Goal: Task Accomplishment & Management: Manage account settings

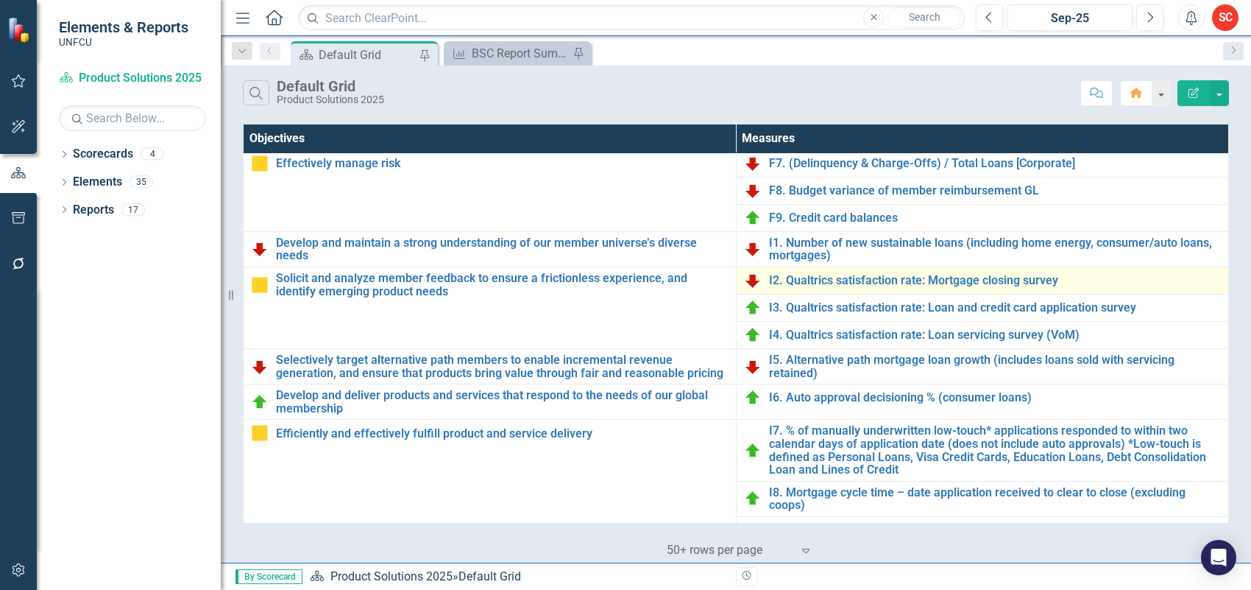
scroll to position [373, 0]
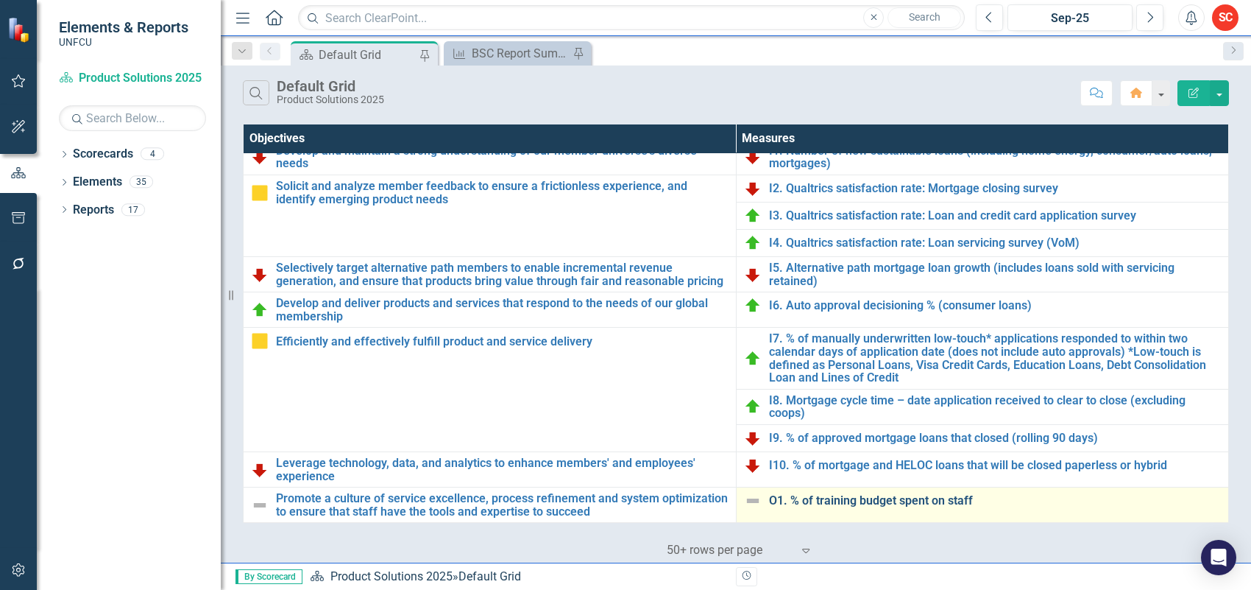
click at [770, 495] on link "O1. % of training budget spent on staff" at bounding box center [995, 500] width 453 height 13
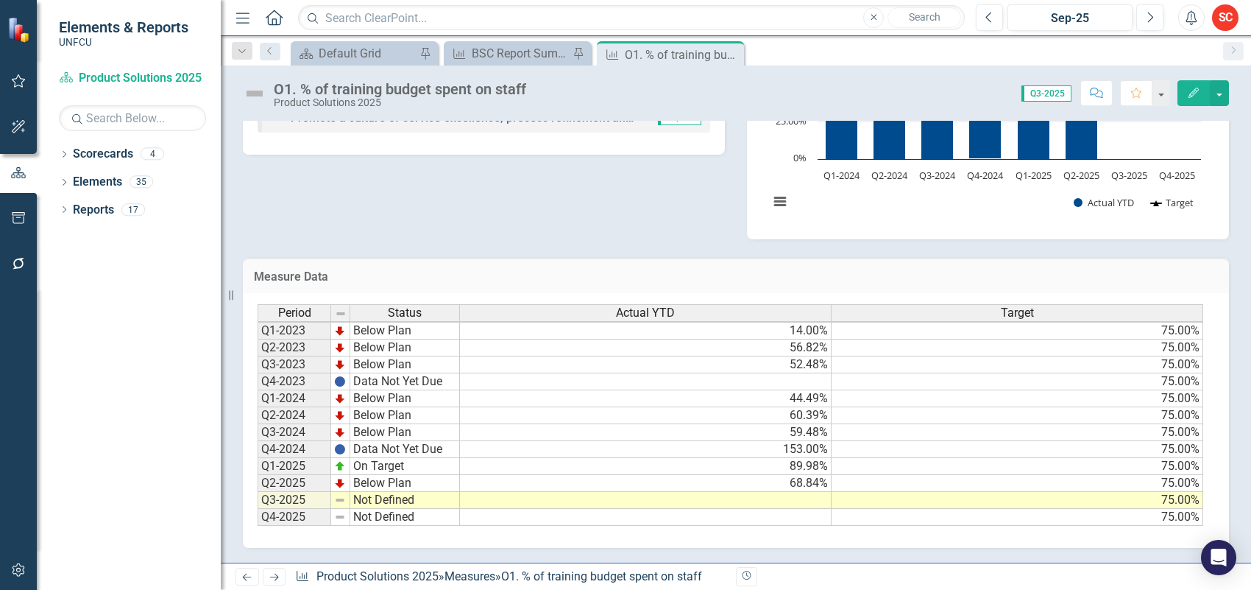
scroll to position [2, 0]
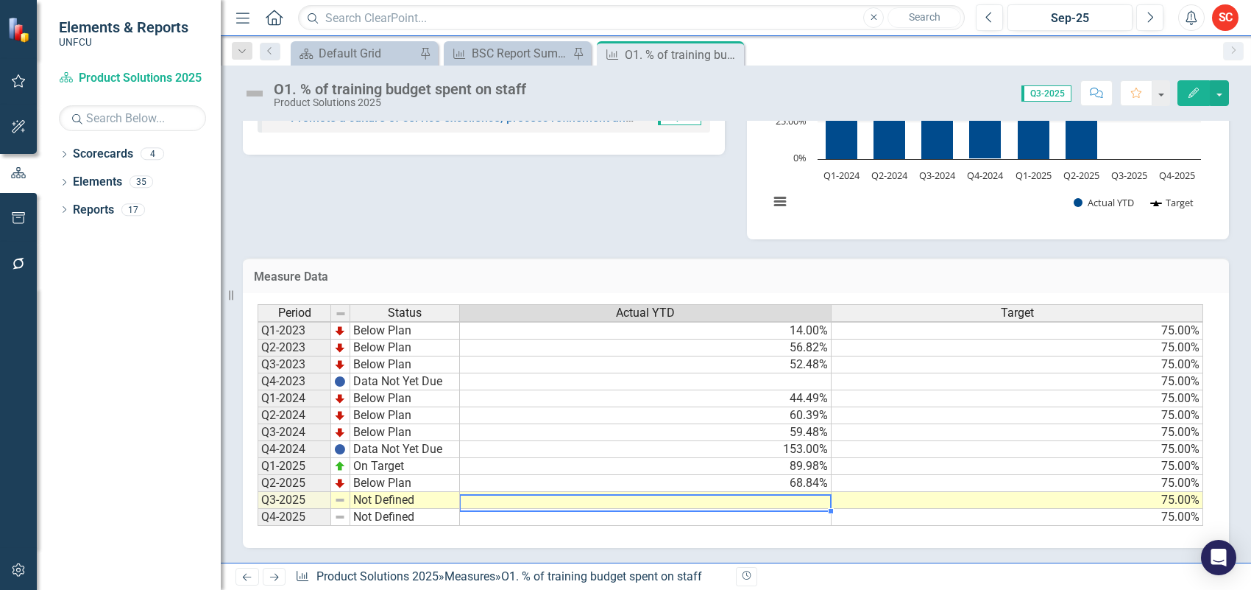
click at [583, 492] on td at bounding box center [646, 500] width 372 height 17
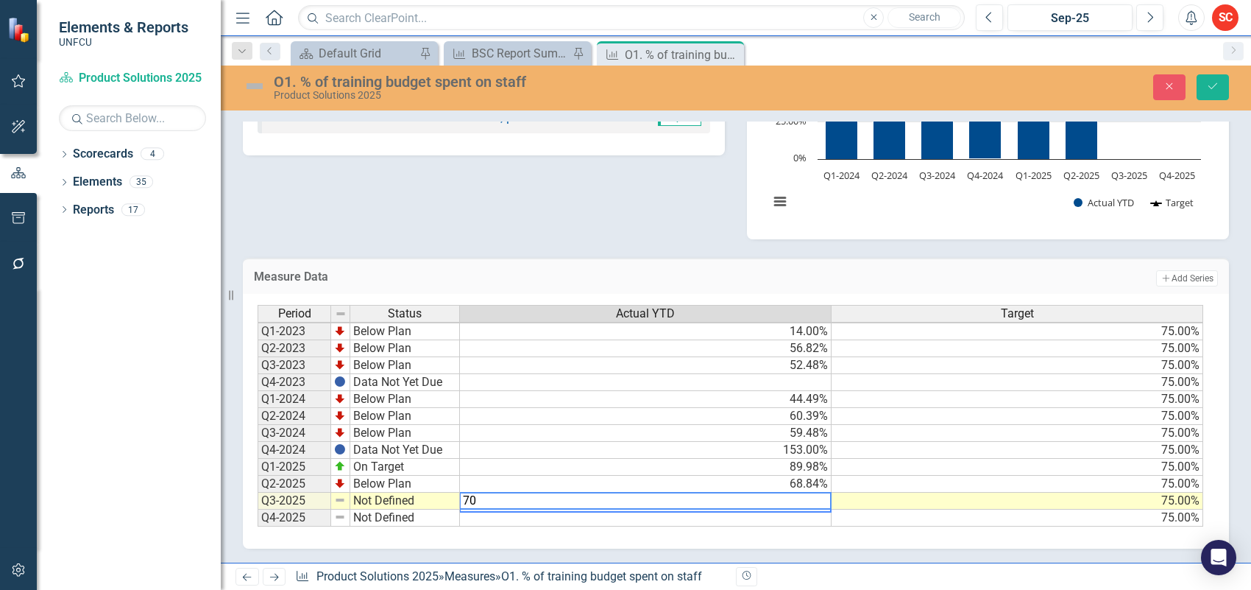
type textarea "70"
click at [422, 495] on td "Not Defined" at bounding box center [405, 500] width 110 height 17
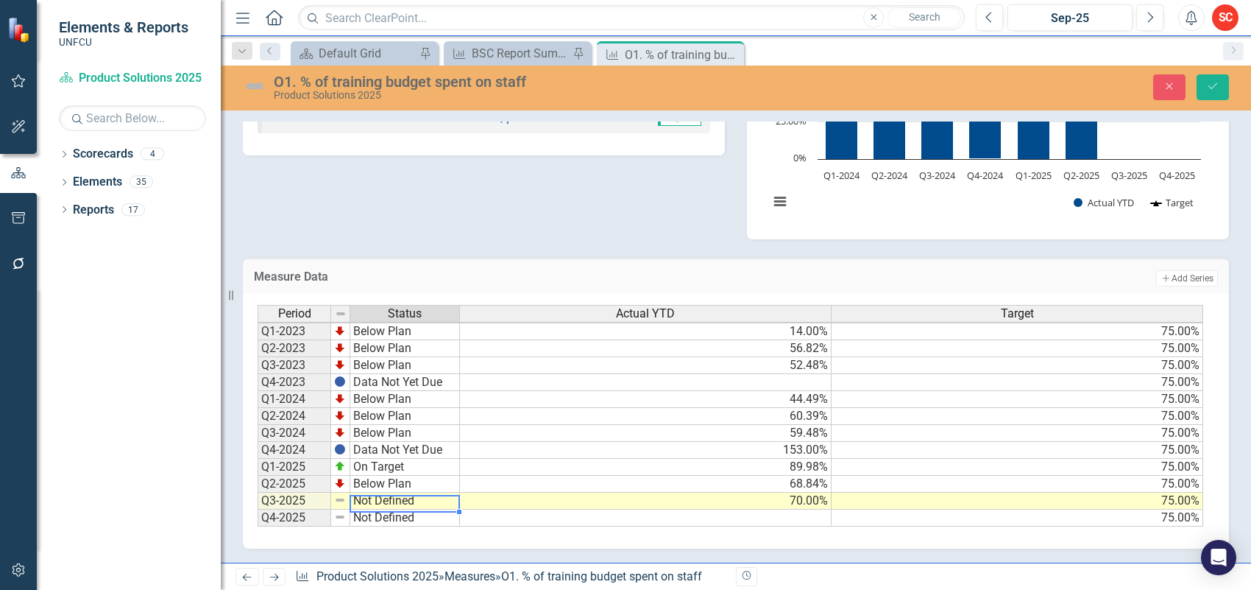
click at [422, 495] on td "Not Defined" at bounding box center [405, 500] width 110 height 17
type textarea "Below Plan"
click at [427, 451] on div "Period Status Actual YTD Target Q1-2023 Below Plan 14.00% 75.00% Q2-2023 Below …" at bounding box center [731, 416] width 946 height 222
click at [1197, 85] on button "Save" at bounding box center [1213, 87] width 32 height 26
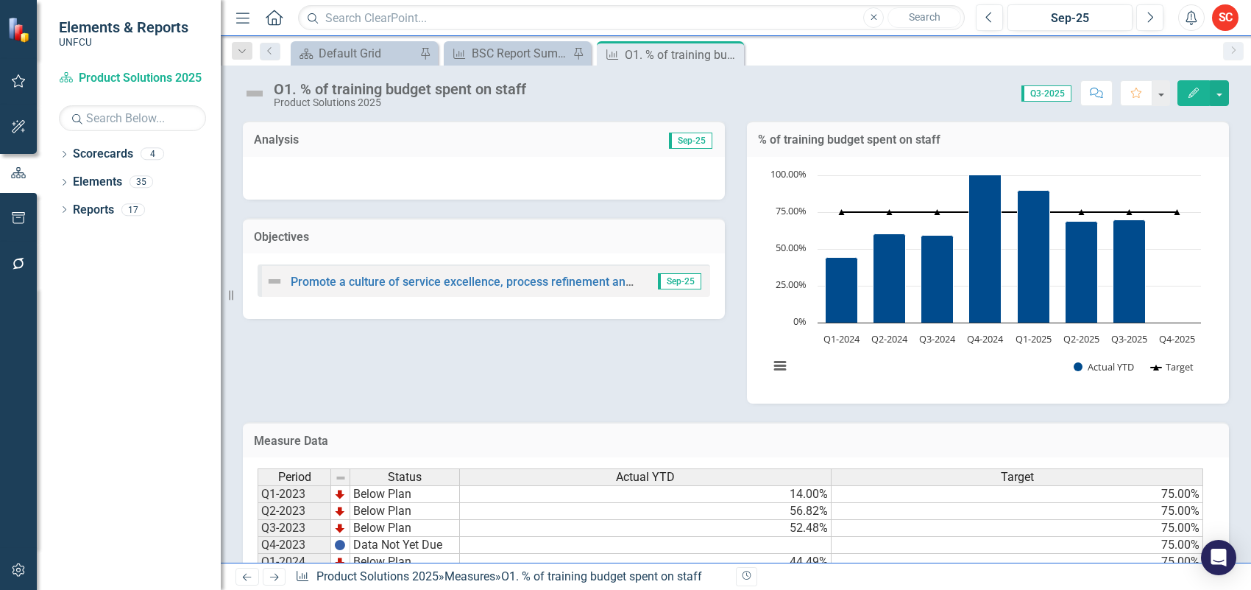
scroll to position [174, 0]
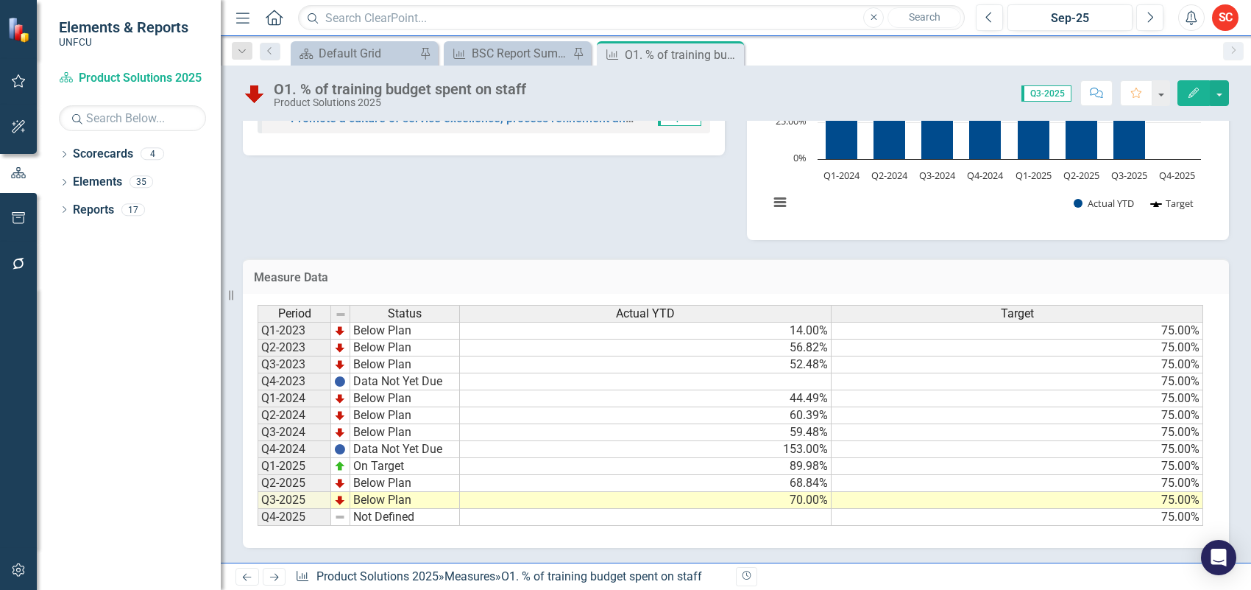
click at [689, 243] on div "Measure Data Last Calculated Period Status Actual YTD Target Q1-2023 Below Plan…" at bounding box center [736, 394] width 1009 height 308
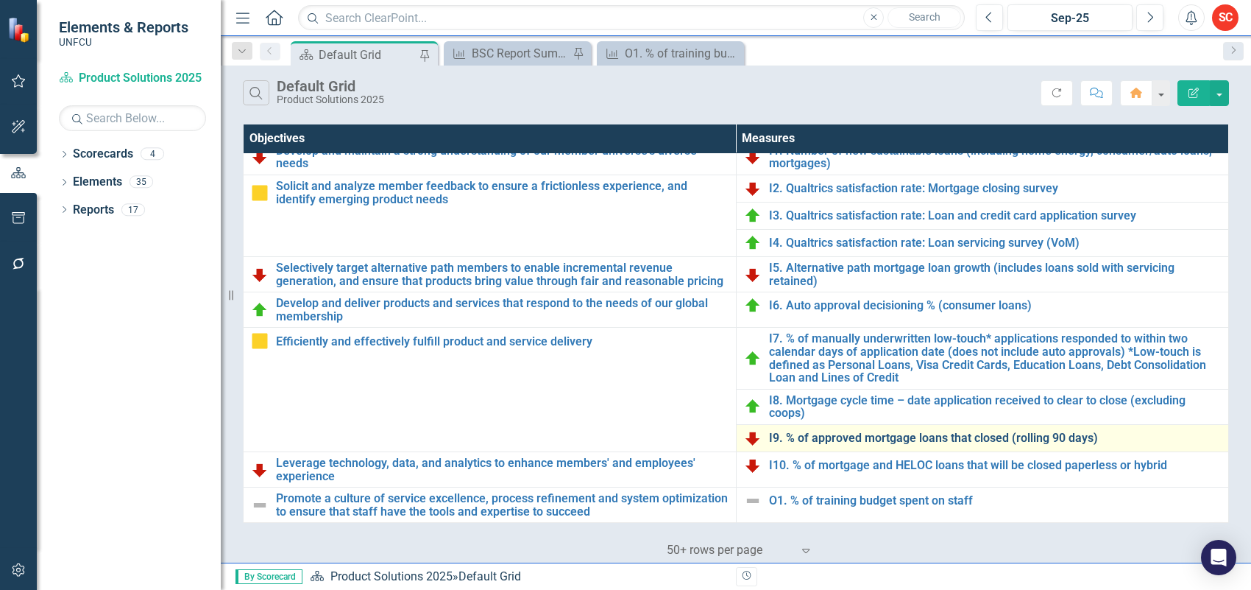
scroll to position [373, 0]
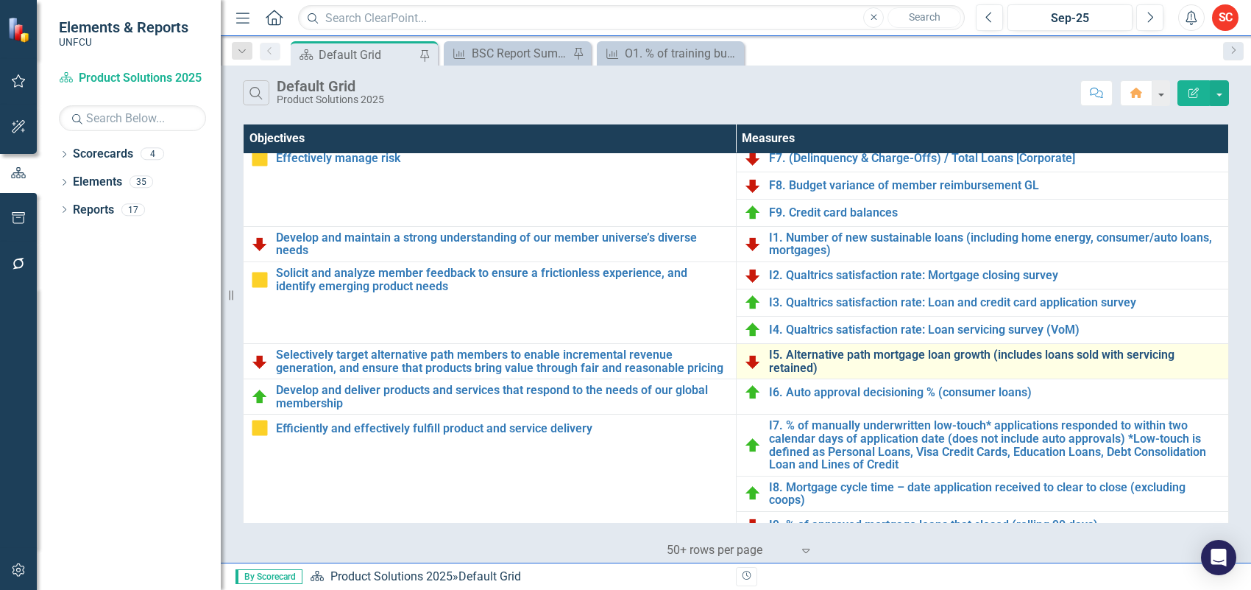
scroll to position [373, 0]
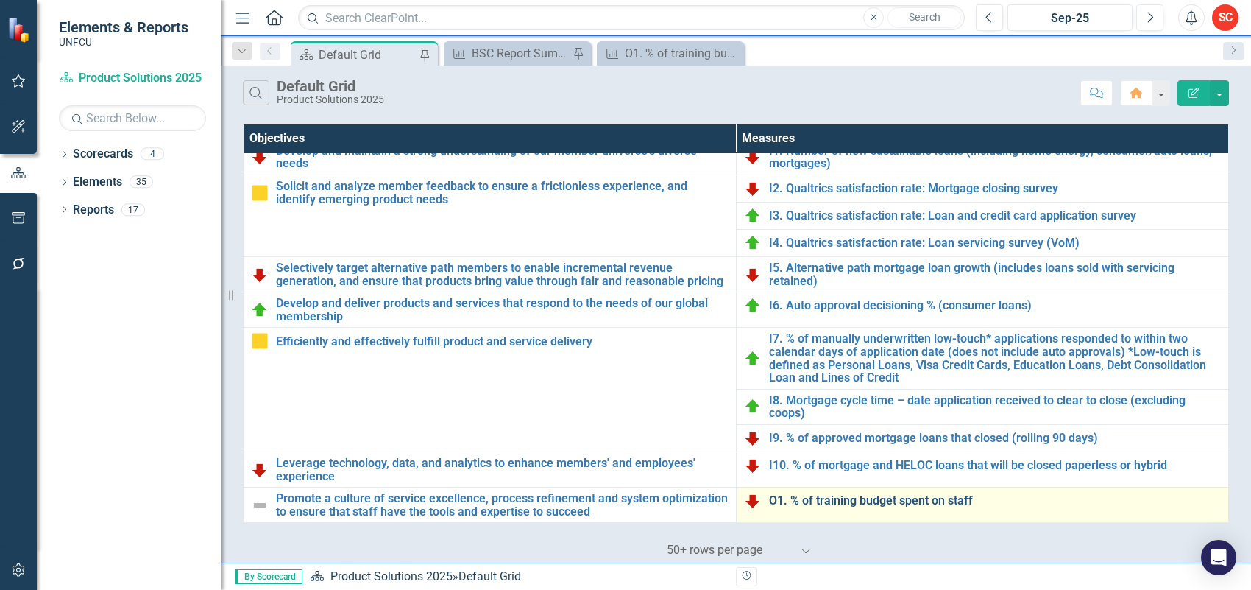
click at [855, 499] on link "O1. % of training budget spent on staff" at bounding box center [995, 500] width 453 height 13
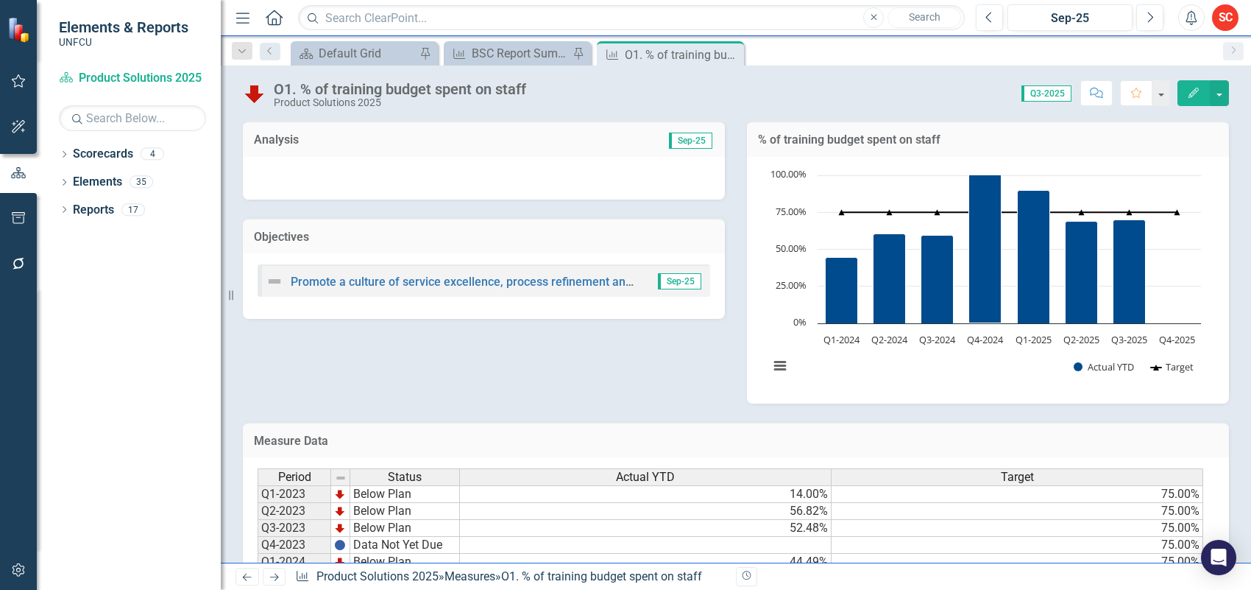
scroll to position [174, 0]
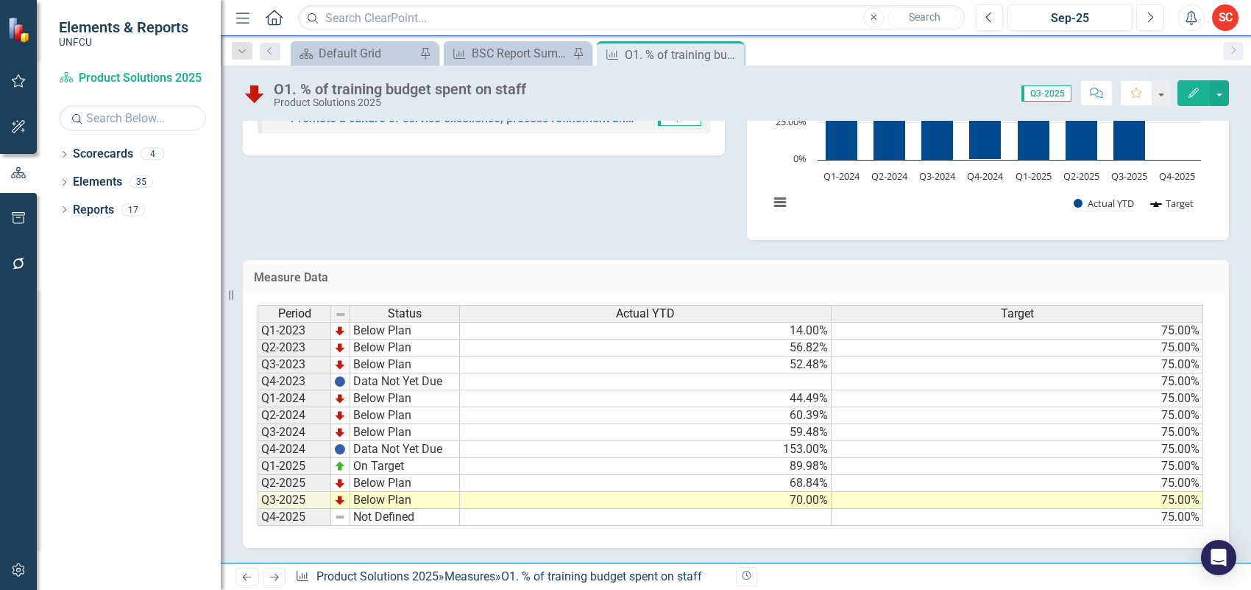
click at [726, 492] on td "70.00%" at bounding box center [646, 500] width 372 height 17
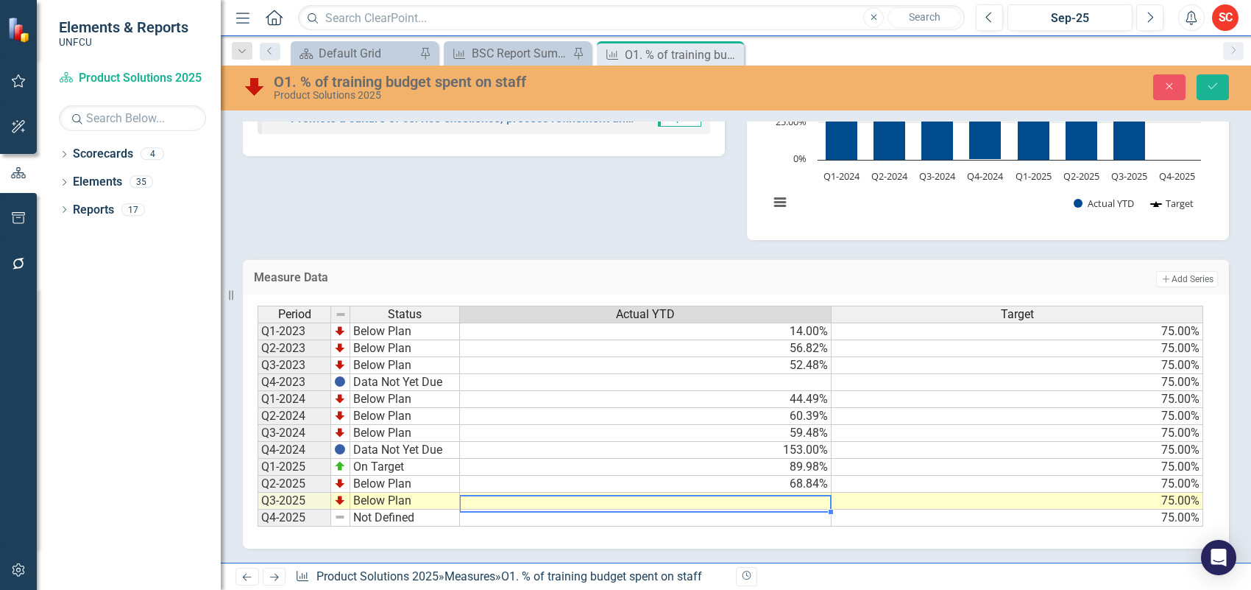
click at [431, 498] on td "Below Plan" at bounding box center [405, 500] width 110 height 17
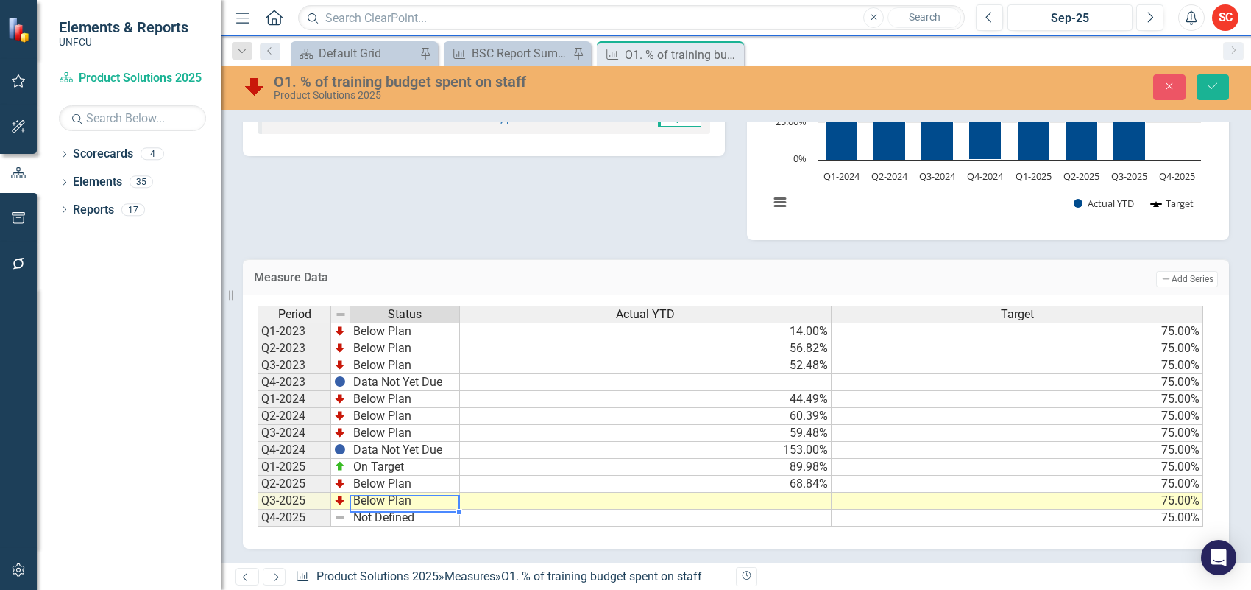
click at [431, 495] on td "Below Plan" at bounding box center [405, 500] width 110 height 17
click at [431, 495] on textarea "Below Plan" at bounding box center [405, 504] width 110 height 18
type textarea "Not Defined"
click at [421, 401] on div "Period Status Actual YTD Target Q1-2023 Below Plan 14.00% 75.00% Q2-2023 Below …" at bounding box center [731, 417] width 946 height 222
click at [1218, 86] on icon "Save" at bounding box center [1213, 86] width 13 height 10
